Goal: Browse casually: Explore the website without a specific task or goal

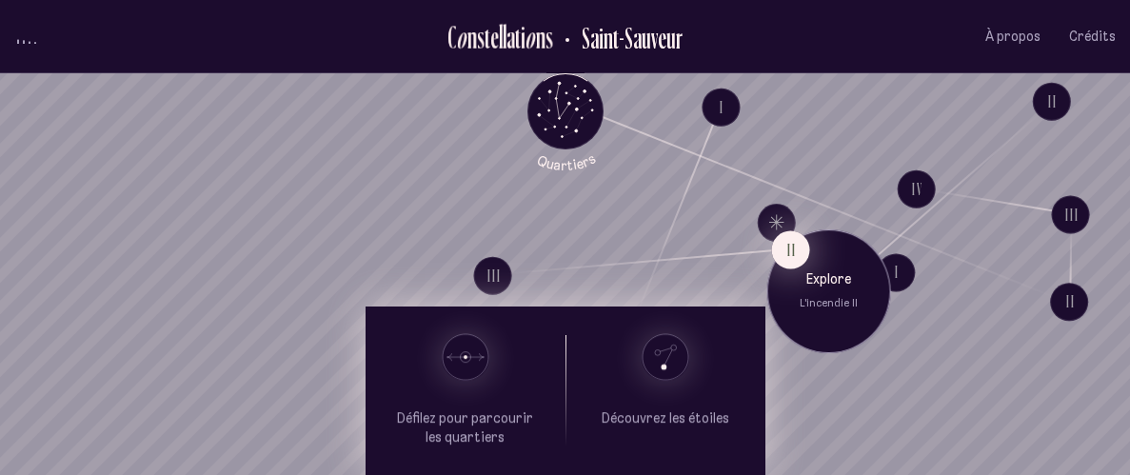
click at [781, 258] on button "II" at bounding box center [790, 249] width 38 height 38
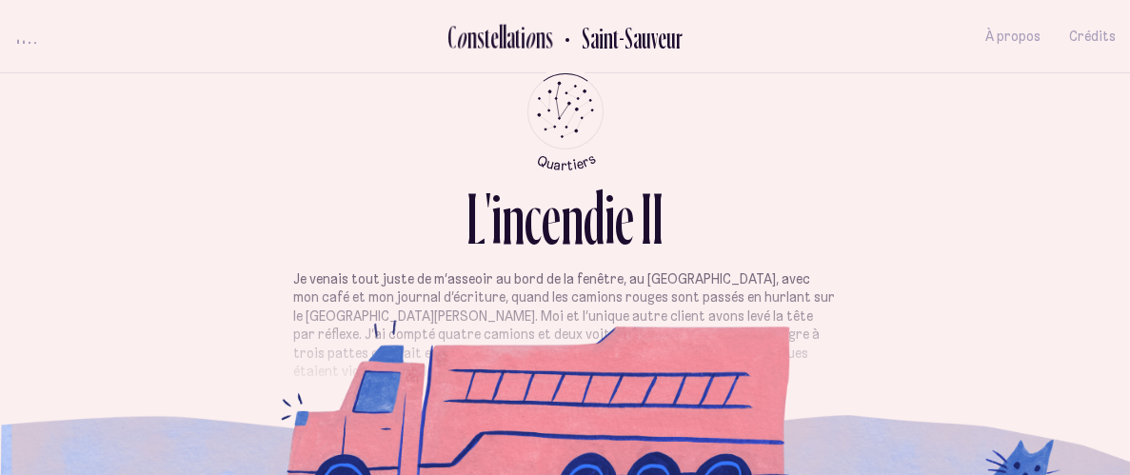
click at [569, 322] on p "Je venais tout juste de m’asseoir au bord de la fenêtre, au [GEOGRAPHIC_DATA], …" at bounding box center [564, 325] width 543 height 111
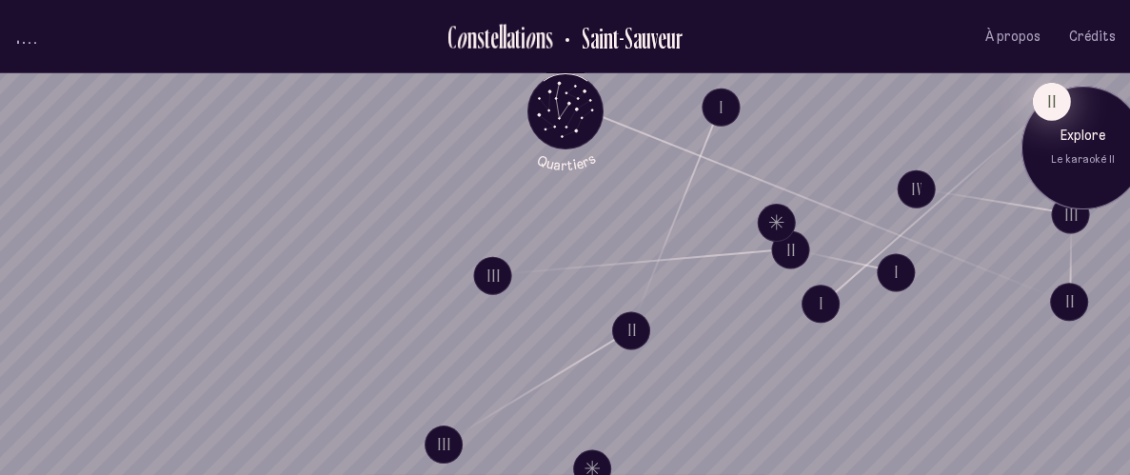
click at [1053, 101] on button "II" at bounding box center [1051, 101] width 38 height 38
